Goal: Check status

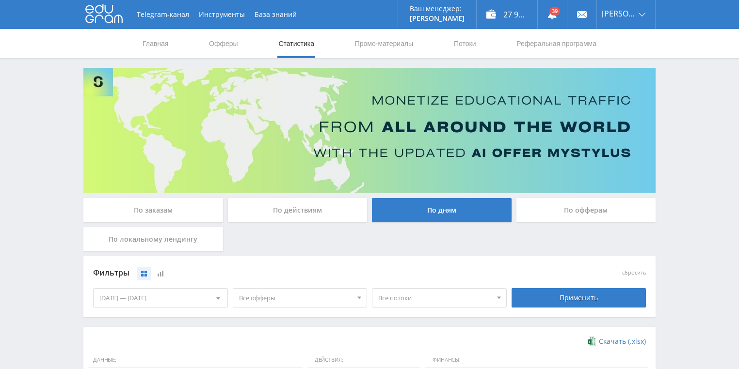
scroll to position [233, 0]
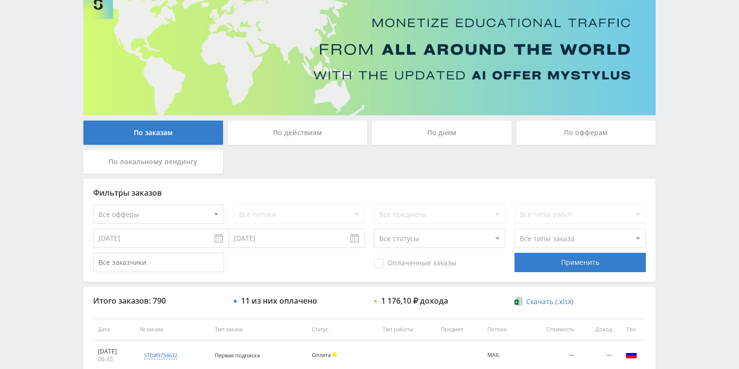
click at [290, 134] on div "По действиям" at bounding box center [298, 133] width 140 height 24
click at [0, 0] on input "По действиям" at bounding box center [0, 0] width 0 height 0
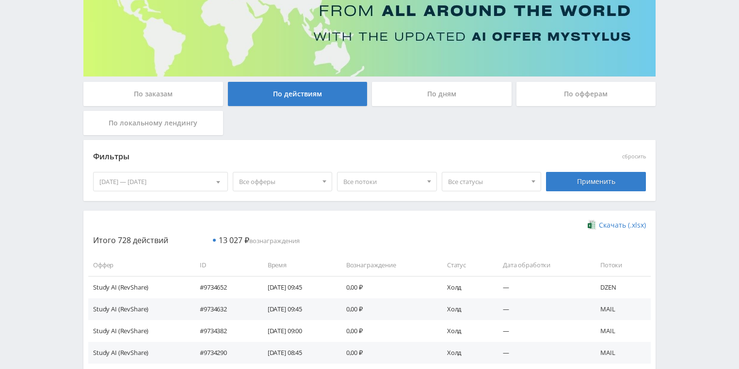
click at [437, 97] on div "По дням" at bounding box center [442, 94] width 140 height 24
click at [0, 0] on input "По дням" at bounding box center [0, 0] width 0 height 0
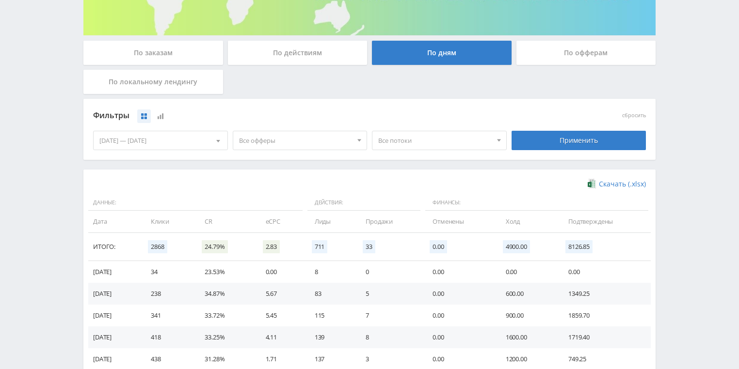
scroll to position [233, 0]
